Goal: Find specific page/section: Find specific page/section

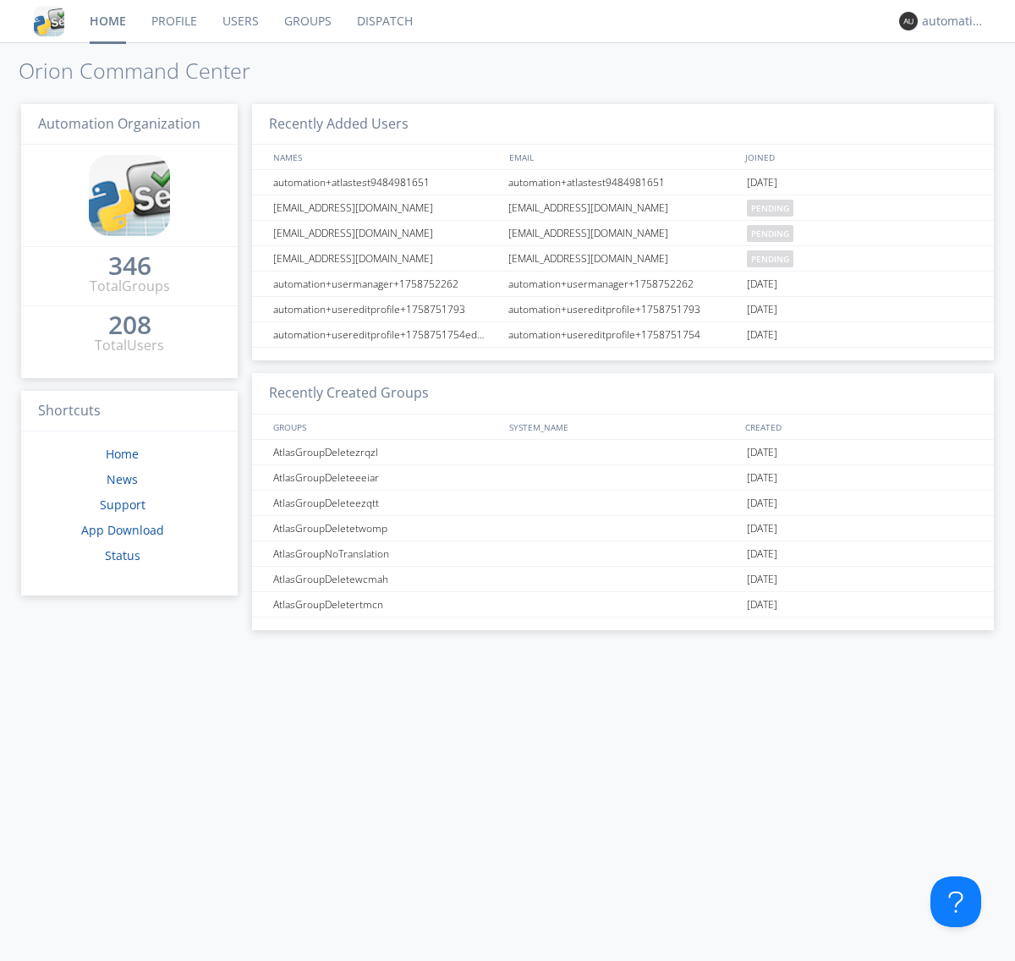
click at [383, 21] on link "Dispatch" at bounding box center [384, 21] width 81 height 42
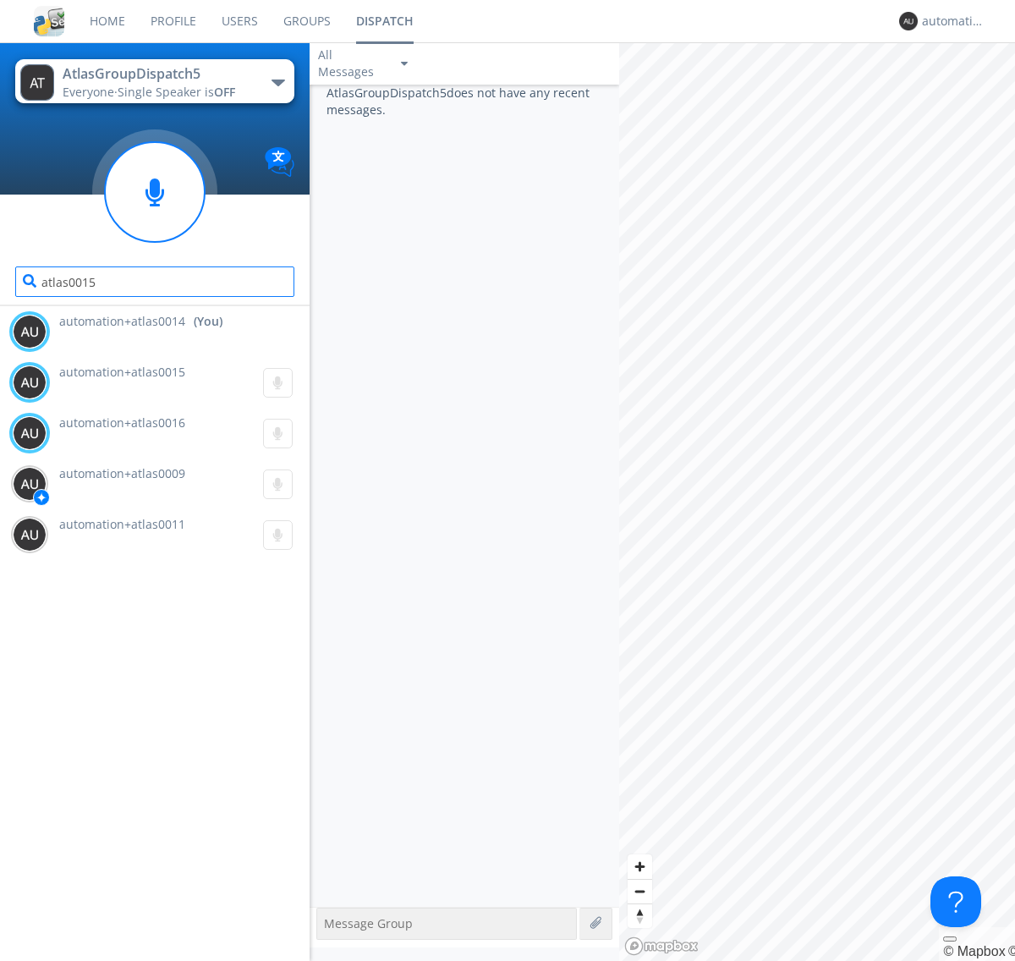
type input "atlas0015"
type input "atlas0016"
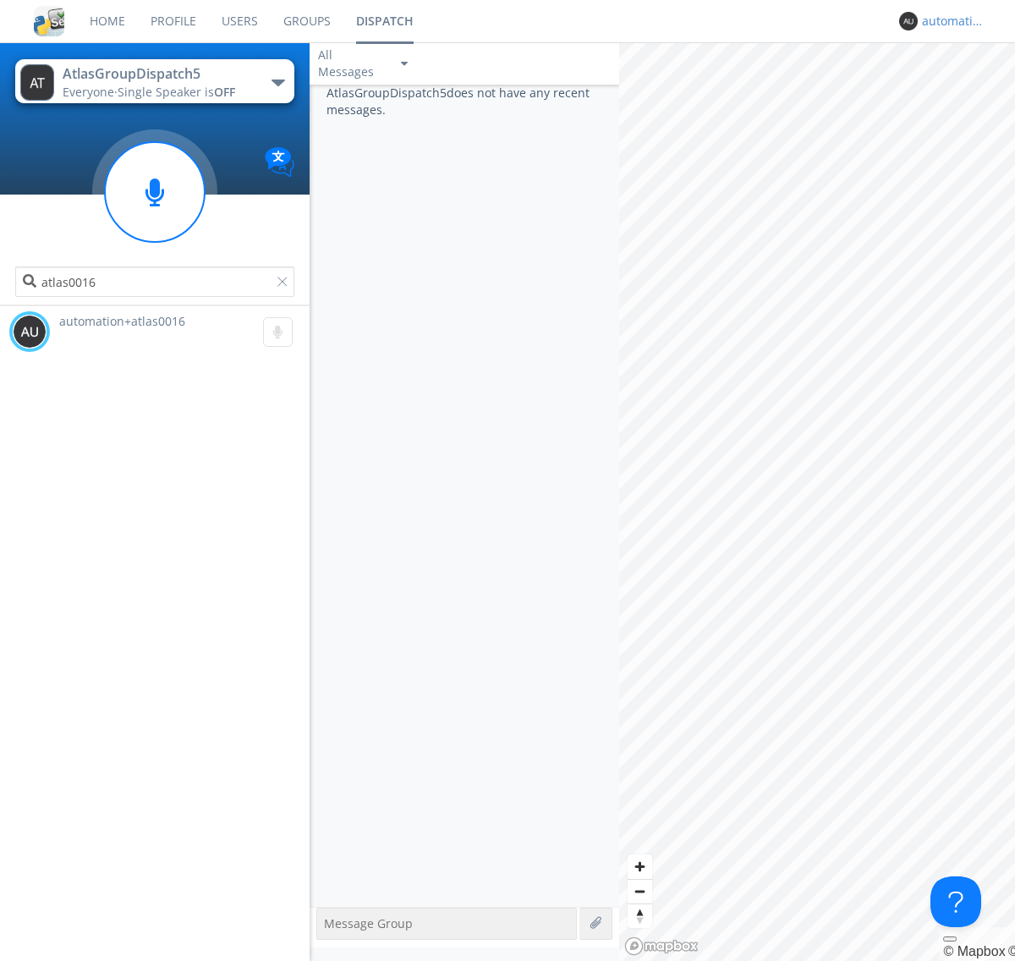
click at [949, 21] on div "automation+atlas0014" at bounding box center [953, 21] width 63 height 17
